Goal: Task Accomplishment & Management: Use online tool/utility

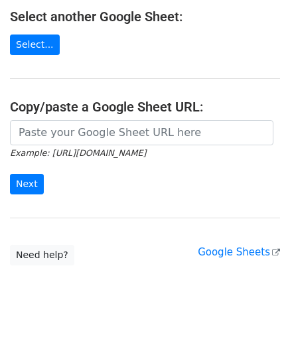
scroll to position [174, 0]
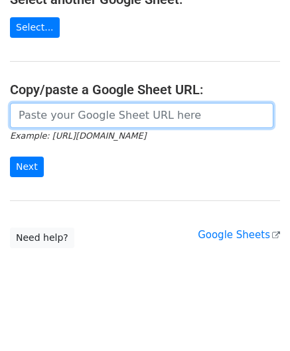
click at [14, 112] on input "url" at bounding box center [141, 115] width 263 height 25
paste input "https://docs.google.com/spreadsheets/d/1wMDaPvUl-RQ6IZVbMUzyoi-m8XPLoghWeF9oVOi…"
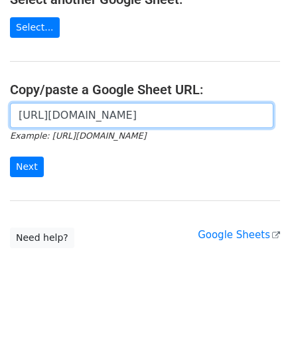
scroll to position [0, 296]
type input "https://docs.google.com/spreadsheets/d/1wMDaPvUl-RQ6IZVbMUzyoi-m8XPLoghWeF9oVOi…"
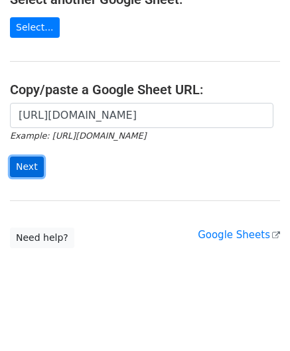
click at [27, 162] on input "Next" at bounding box center [27, 166] width 34 height 21
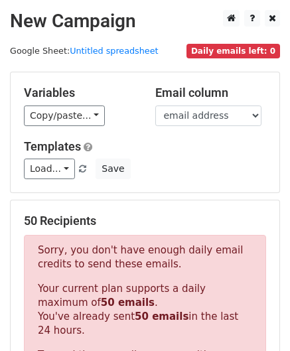
scroll to position [447, 0]
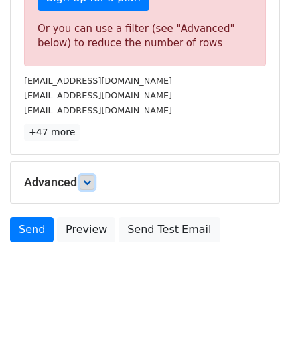
click at [91, 178] on icon at bounding box center [87, 182] width 8 height 8
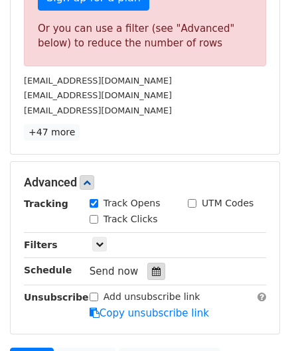
click at [154, 267] on div at bounding box center [156, 271] width 18 height 17
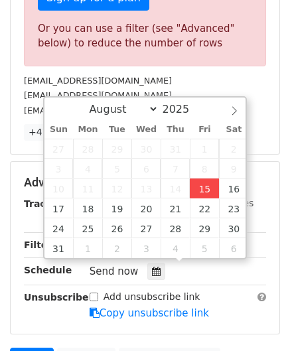
type input "[DATE] 12:00"
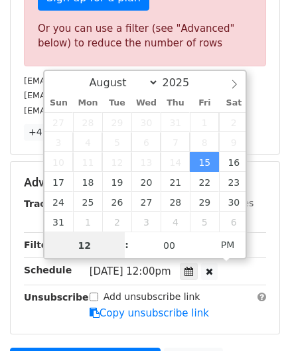
paste input "0"
type input "10"
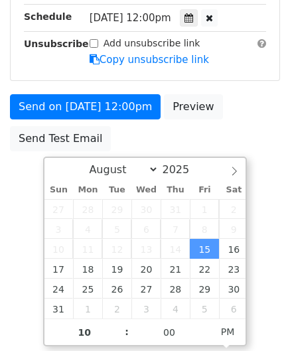
type input "[DATE] 22:00"
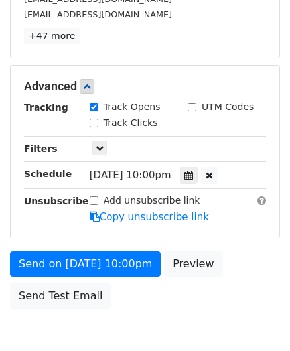
scroll to position [542, 0]
